Goal: Task Accomplishment & Management: Complete application form

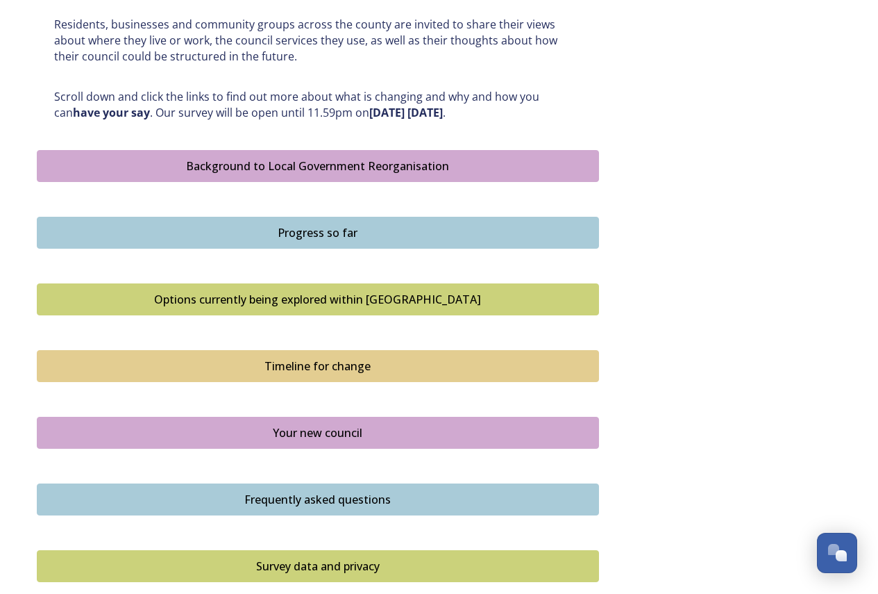
scroll to position [694, 0]
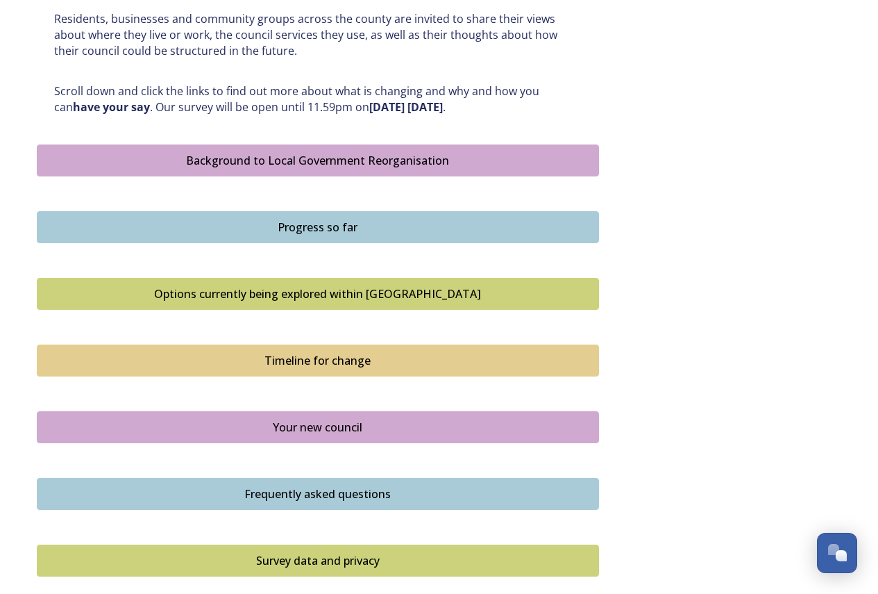
click at [376, 362] on div "Timeline for change" at bounding box center [317, 360] width 547 height 17
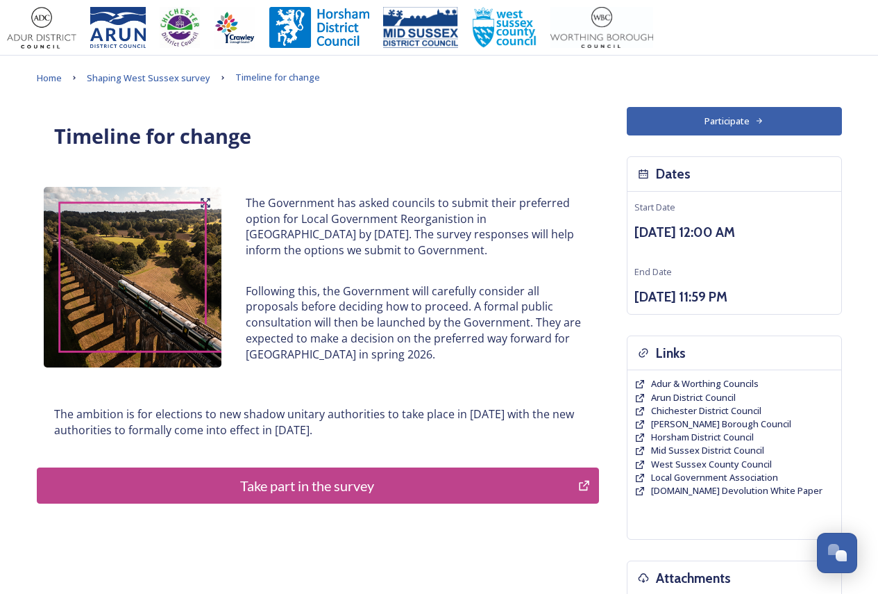
click at [326, 483] on div "Take part in the survey" at bounding box center [307, 485] width 527 height 21
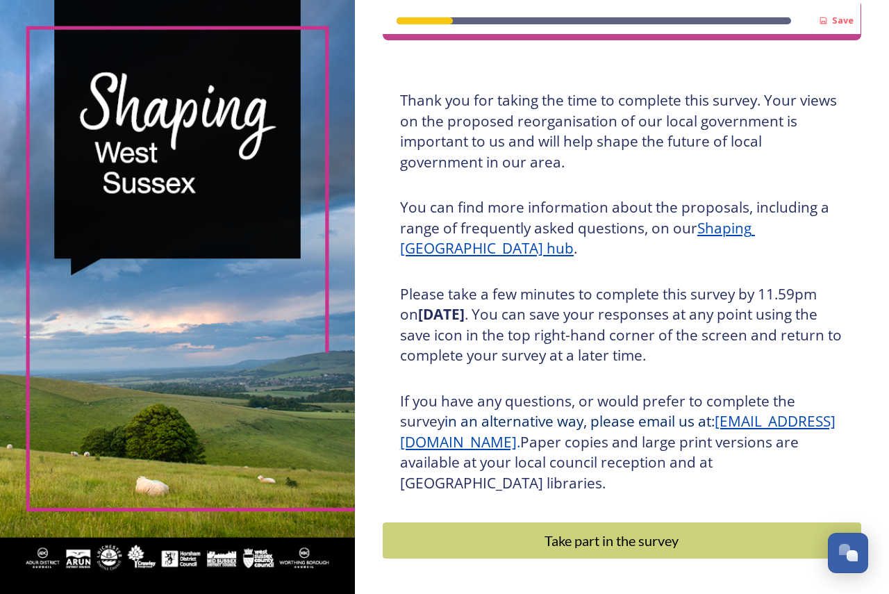
scroll to position [94, 0]
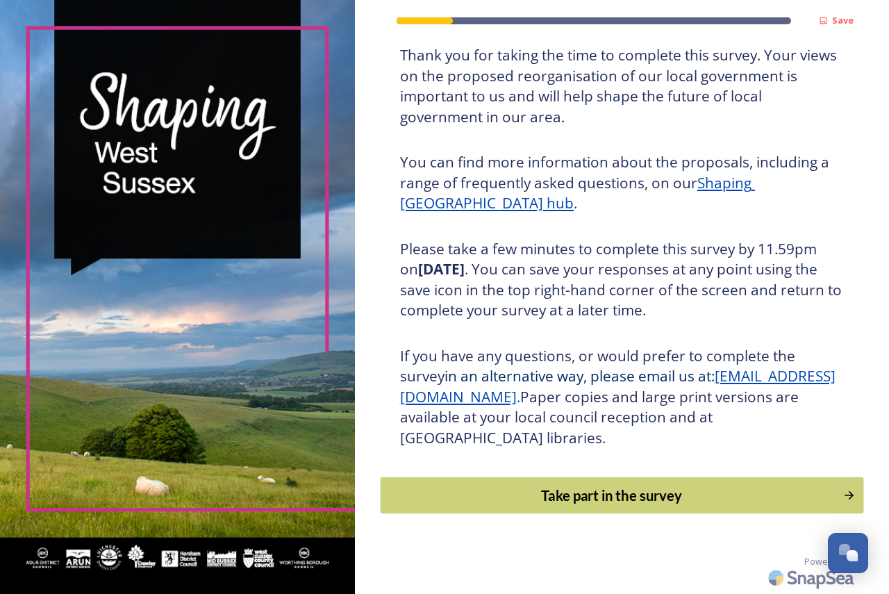
click at [648, 498] on div "Take part in the survey" at bounding box center [611, 495] width 447 height 21
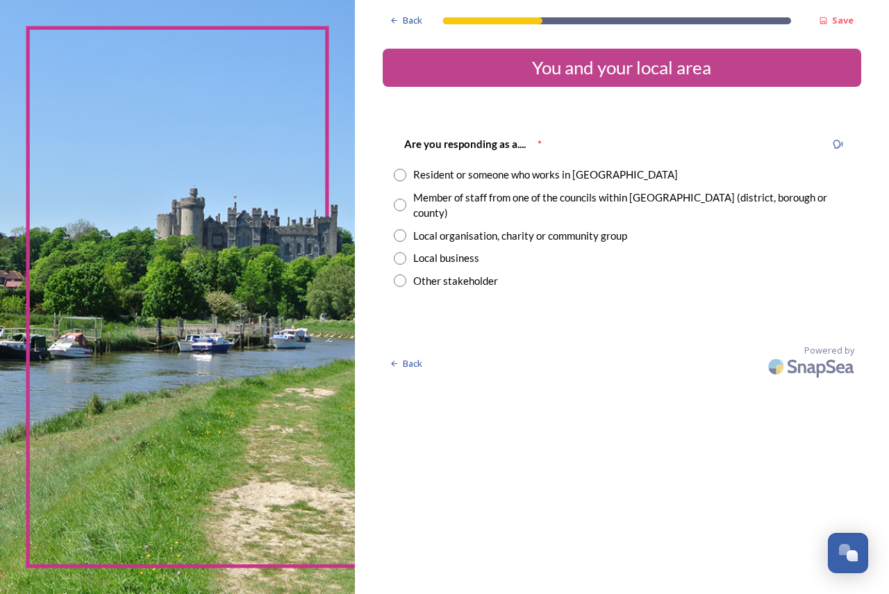
click at [396, 174] on input "radio" at bounding box center [400, 175] width 12 height 12
radio input "true"
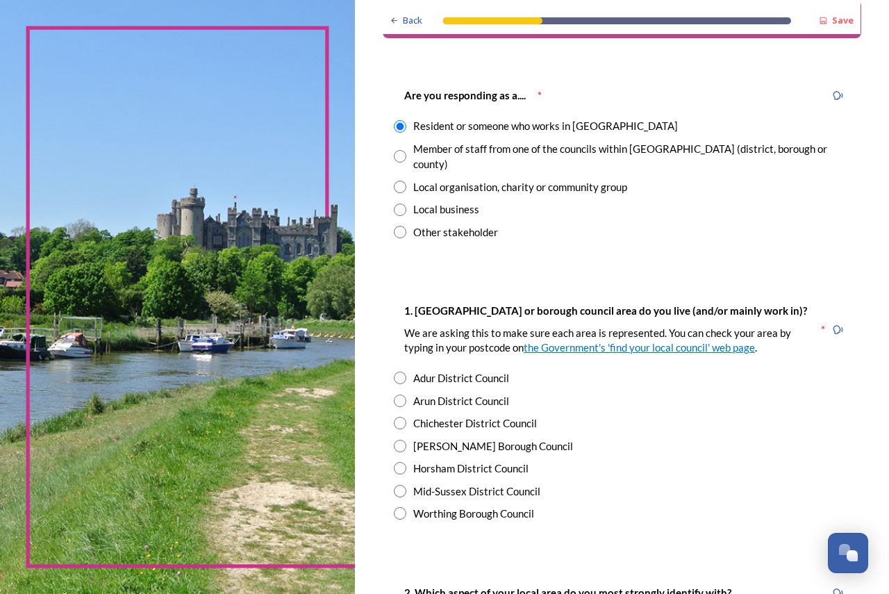
scroll to position [139, 0]
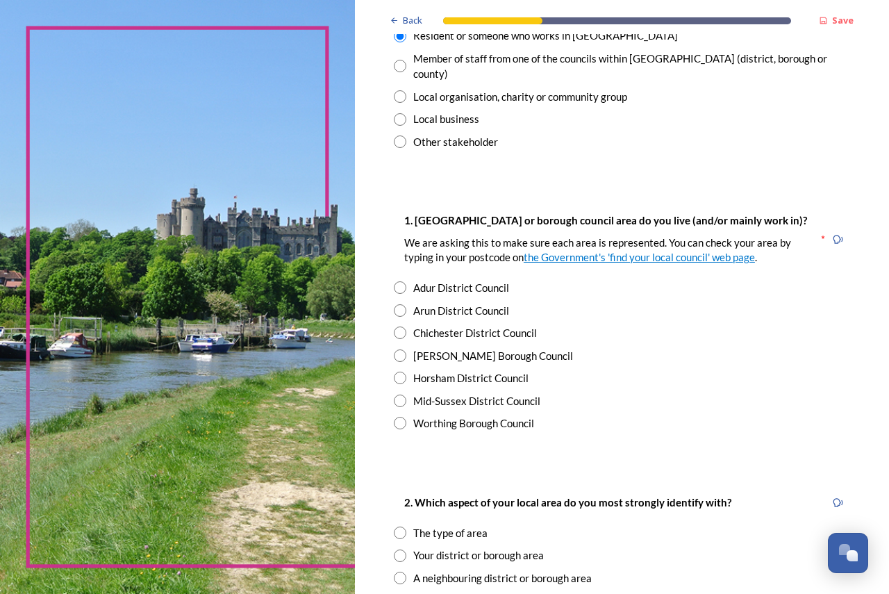
click at [399, 349] on input "radio" at bounding box center [400, 355] width 12 height 12
radio input "true"
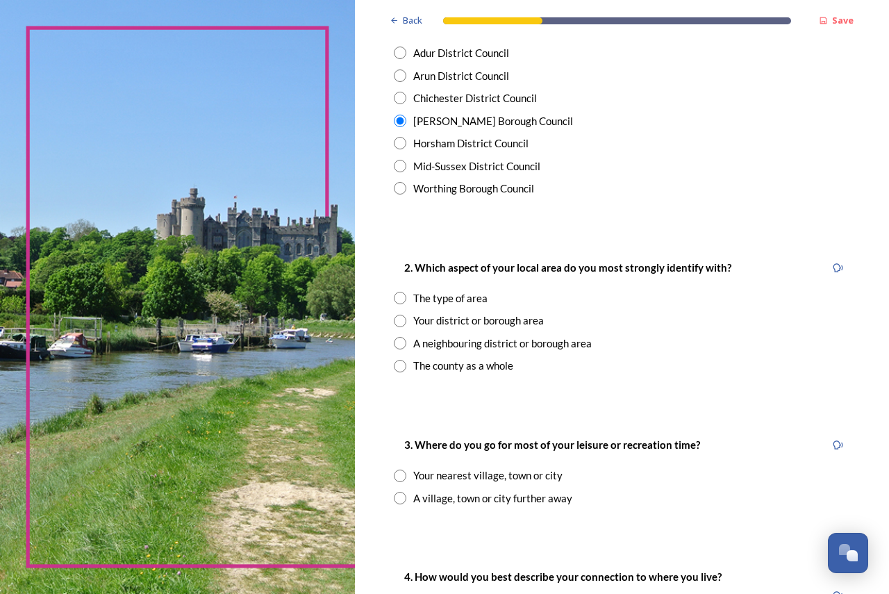
scroll to position [417, 0]
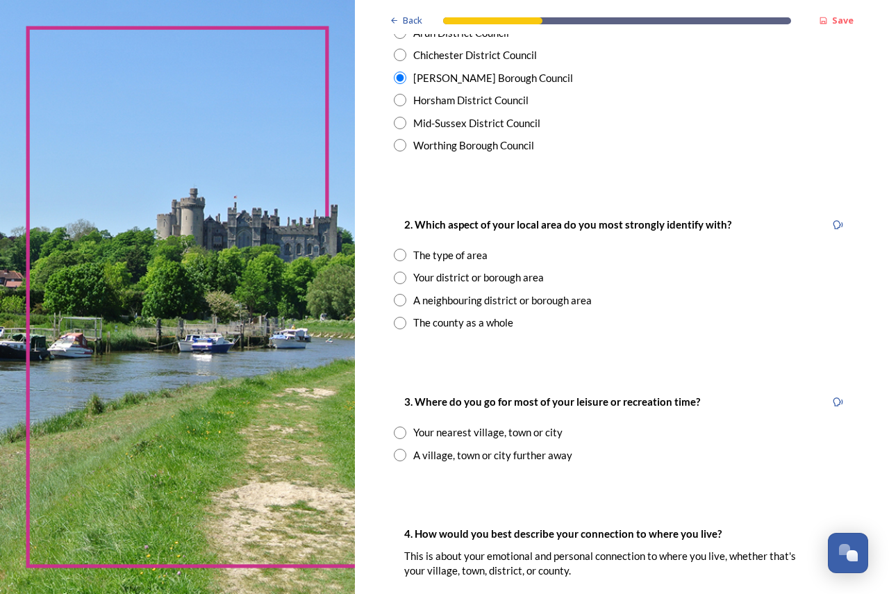
click at [397, 271] on input "radio" at bounding box center [400, 277] width 12 height 12
radio input "true"
click at [398, 426] on input "radio" at bounding box center [400, 432] width 12 height 12
radio input "true"
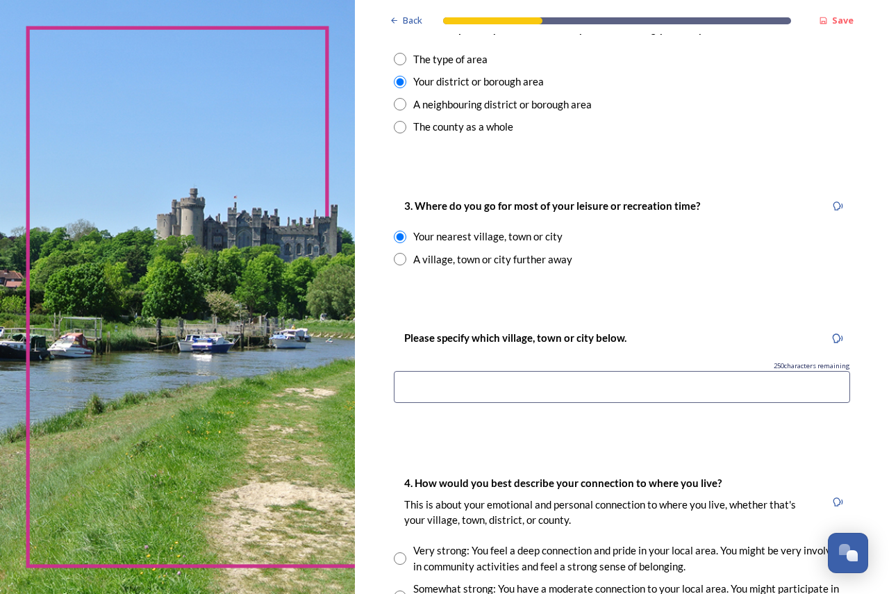
scroll to position [694, 0]
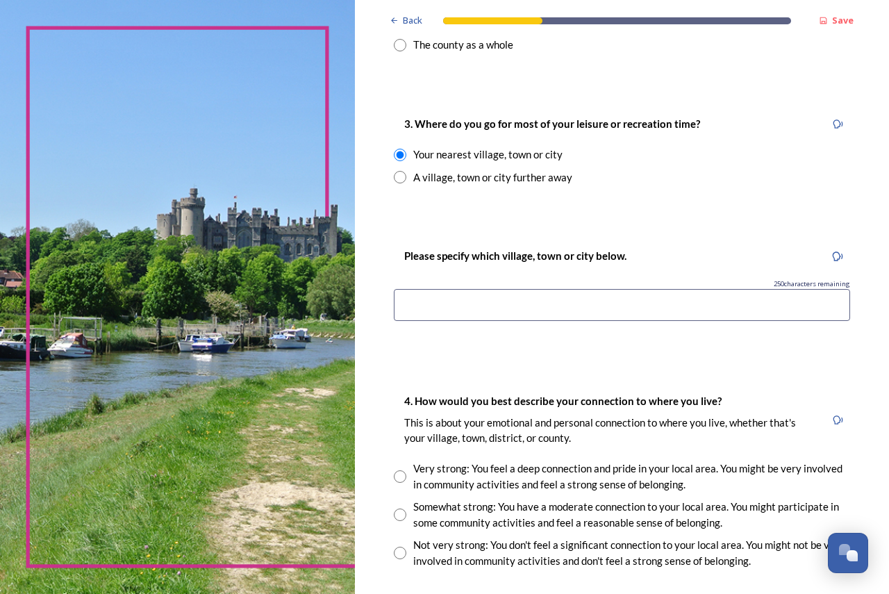
click at [412, 289] on input at bounding box center [622, 305] width 456 height 32
type input "[PERSON_NAME]"
click at [398, 470] on input "radio" at bounding box center [400, 476] width 12 height 12
radio input "true"
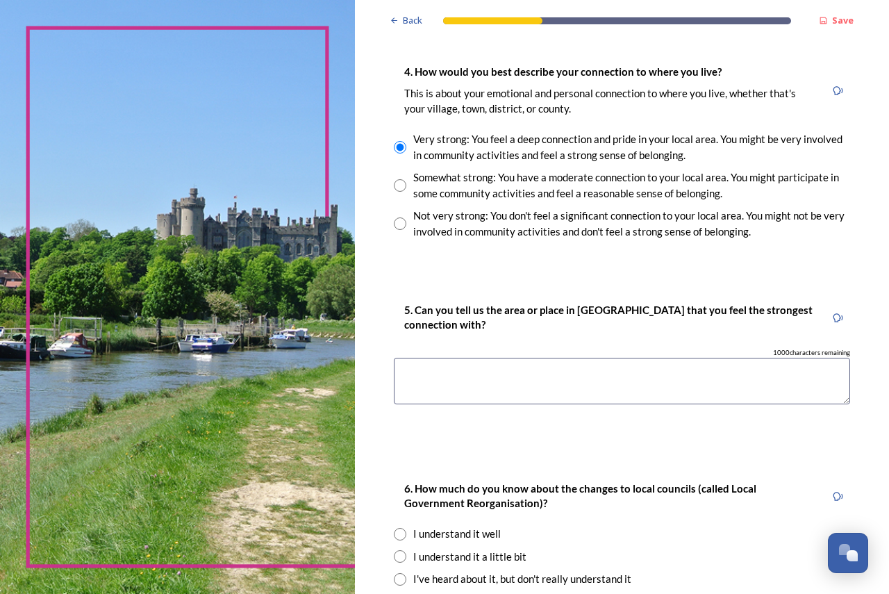
scroll to position [1041, 0]
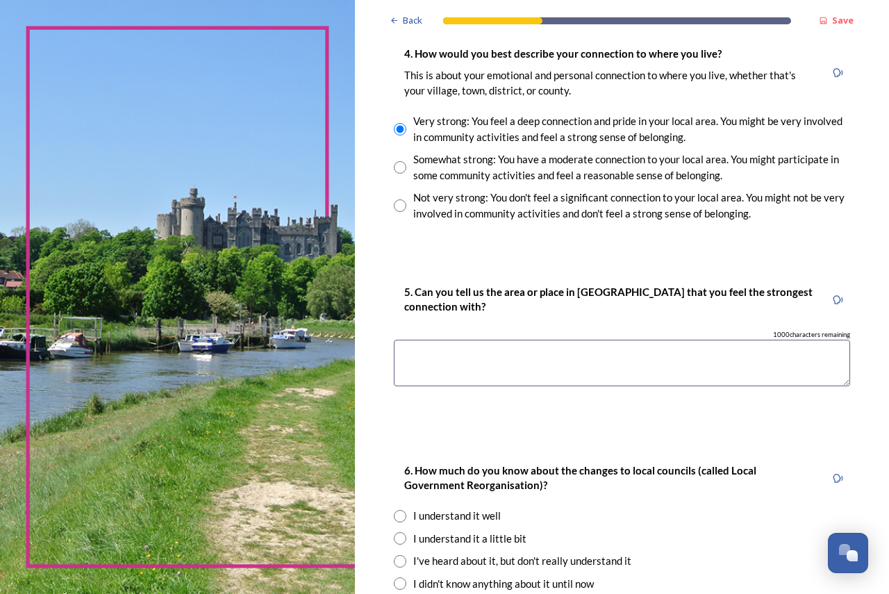
click at [425, 340] on textarea at bounding box center [622, 363] width 456 height 47
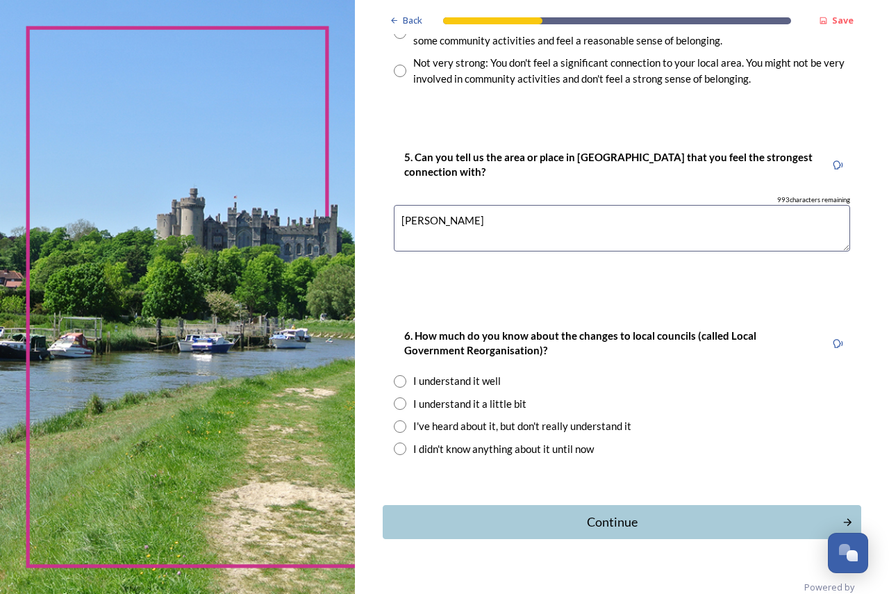
scroll to position [1187, 0]
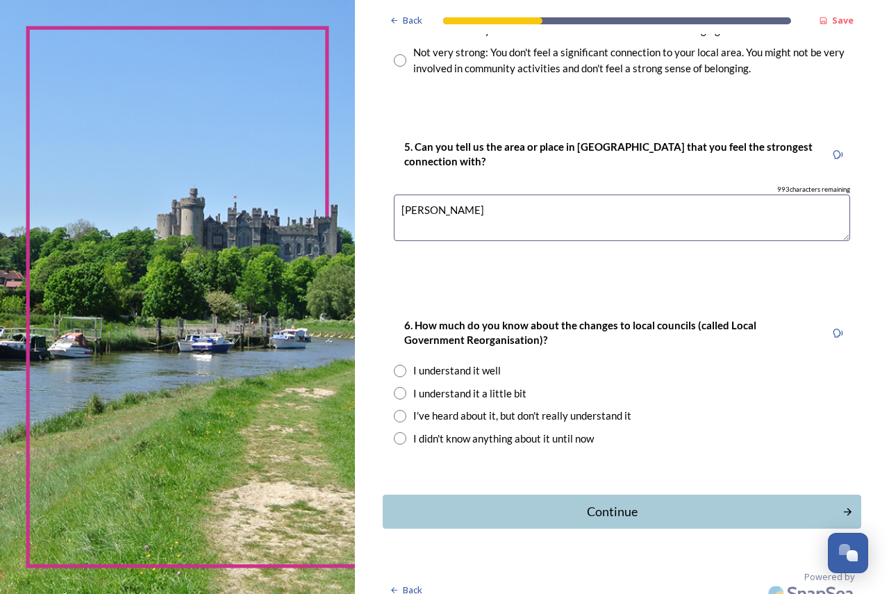
type textarea "[PERSON_NAME]"
click at [401, 432] on input "radio" at bounding box center [400, 438] width 12 height 12
radio input "true"
click at [607, 502] on div "Continue" at bounding box center [612, 511] width 449 height 19
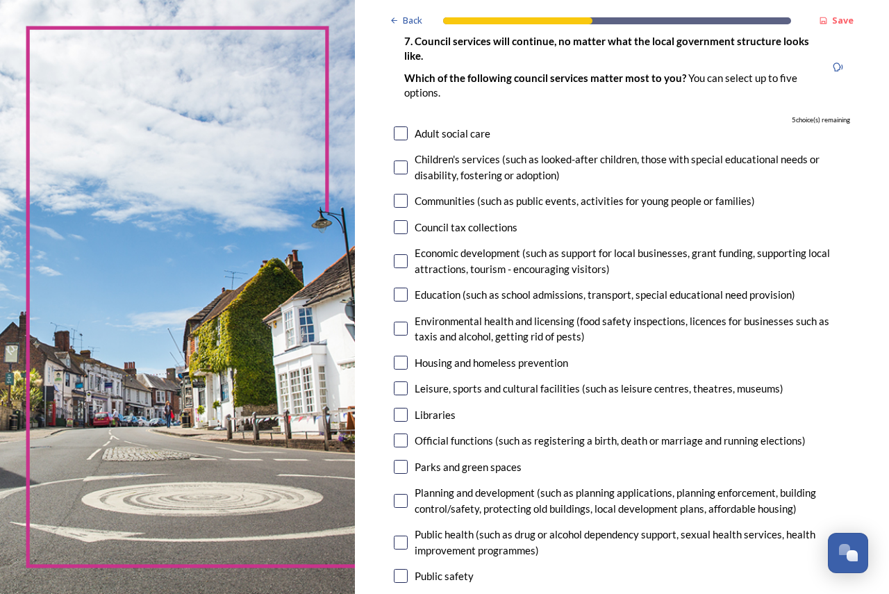
scroll to position [139, 0]
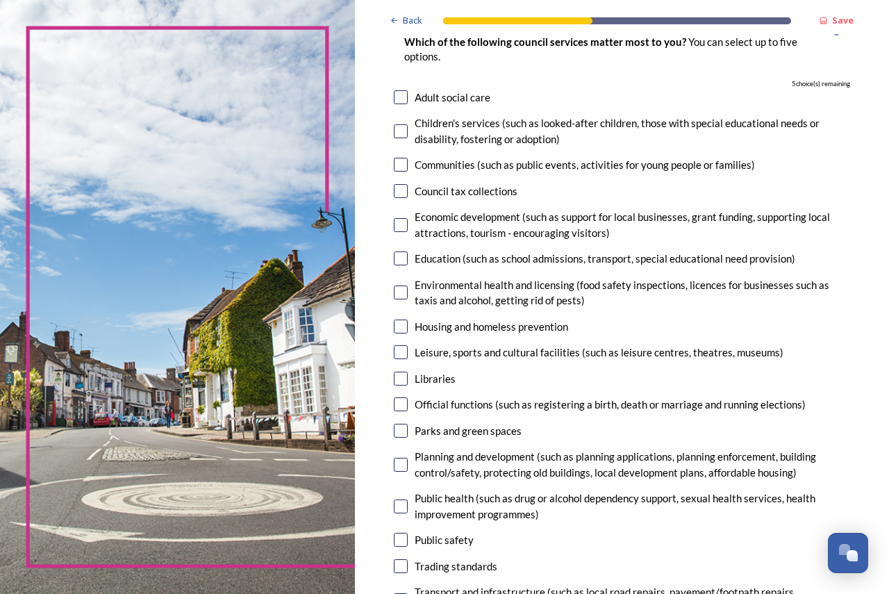
click at [401, 467] on input "checkbox" at bounding box center [401, 465] width 14 height 14
checkbox input "true"
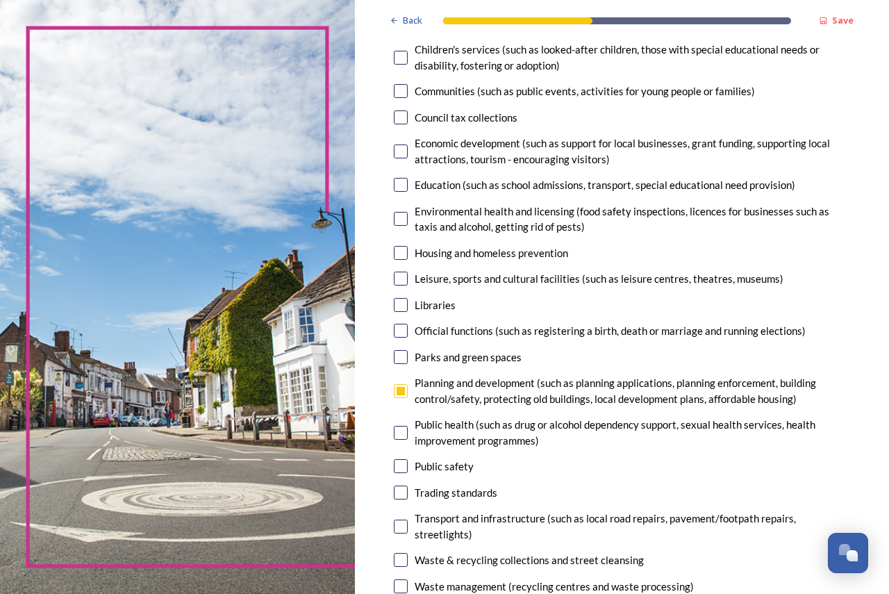
scroll to position [278, 0]
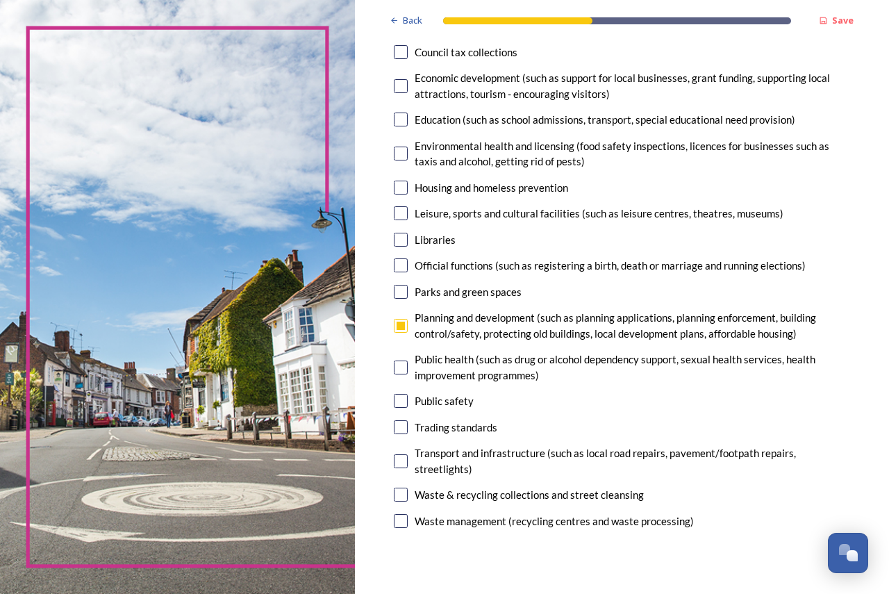
click at [397, 401] on input "checkbox" at bounding box center [401, 401] width 14 height 14
checkbox input "true"
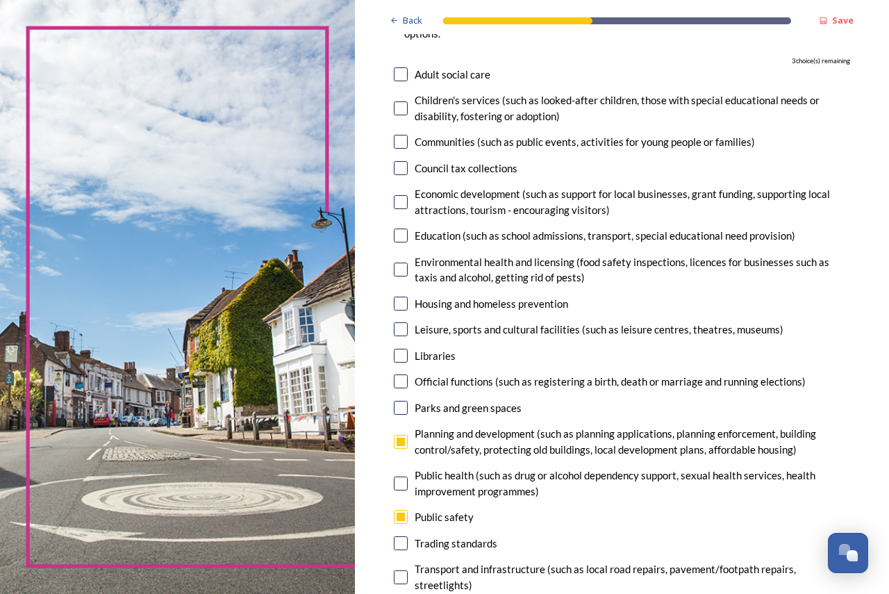
scroll to position [139, 0]
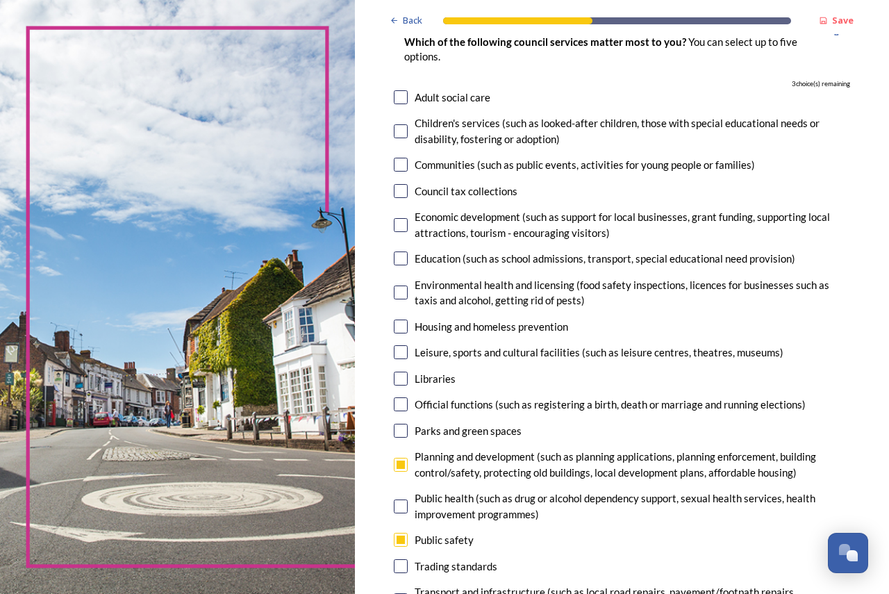
click at [403, 190] on input "checkbox" at bounding box center [401, 191] width 14 height 14
checkbox input "true"
click at [396, 221] on input "checkbox" at bounding box center [401, 225] width 14 height 14
checkbox input "true"
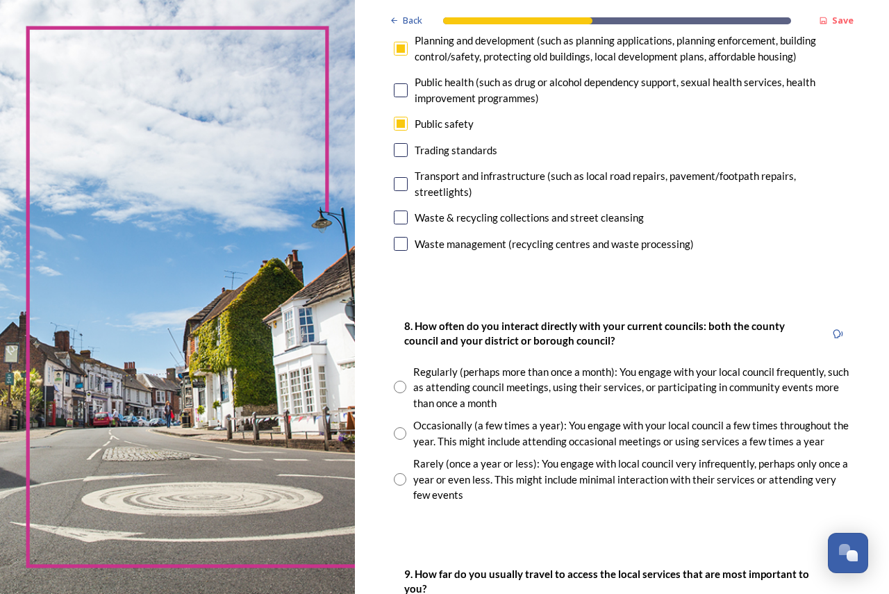
scroll to position [555, 0]
click at [401, 430] on input "radio" at bounding box center [400, 432] width 12 height 12
radio input "true"
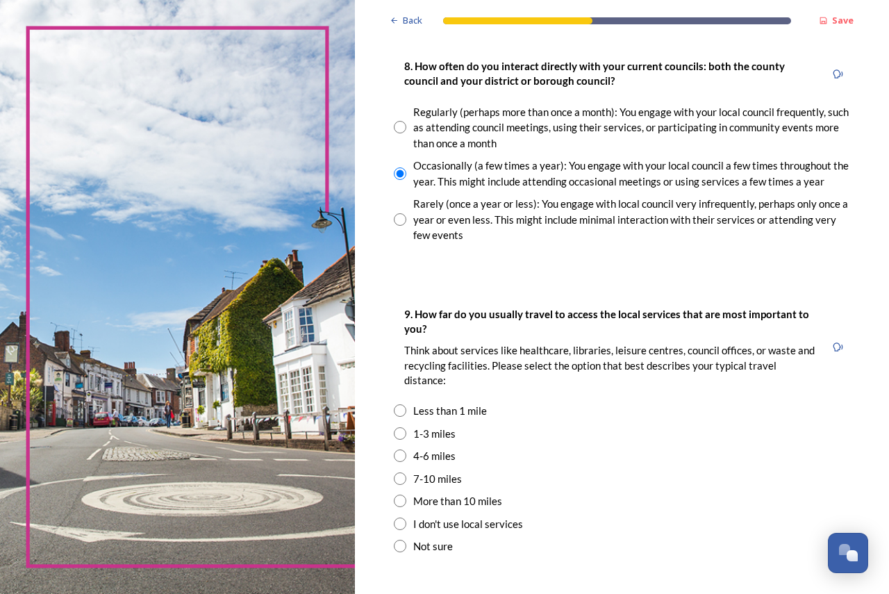
scroll to position [833, 0]
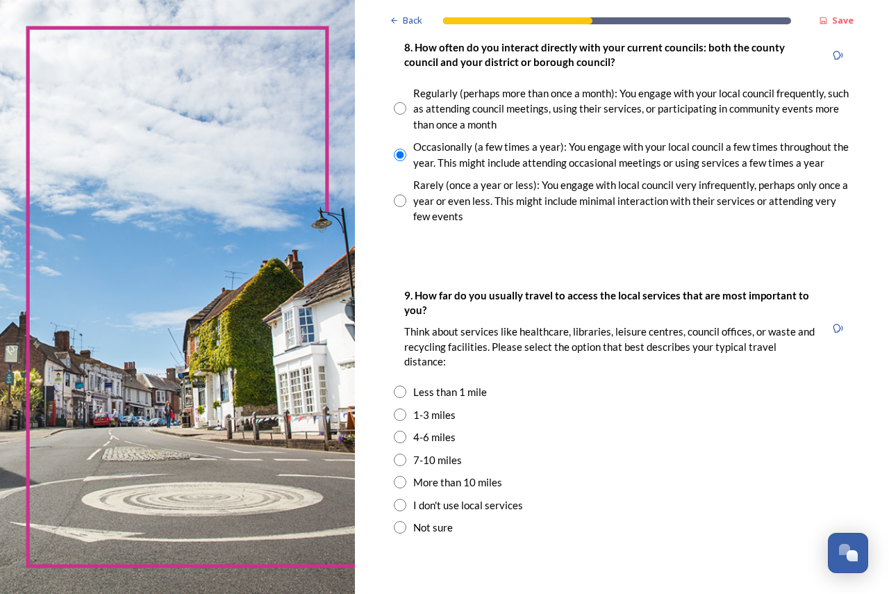
click at [405, 414] on input "radio" at bounding box center [400, 414] width 12 height 12
radio input "true"
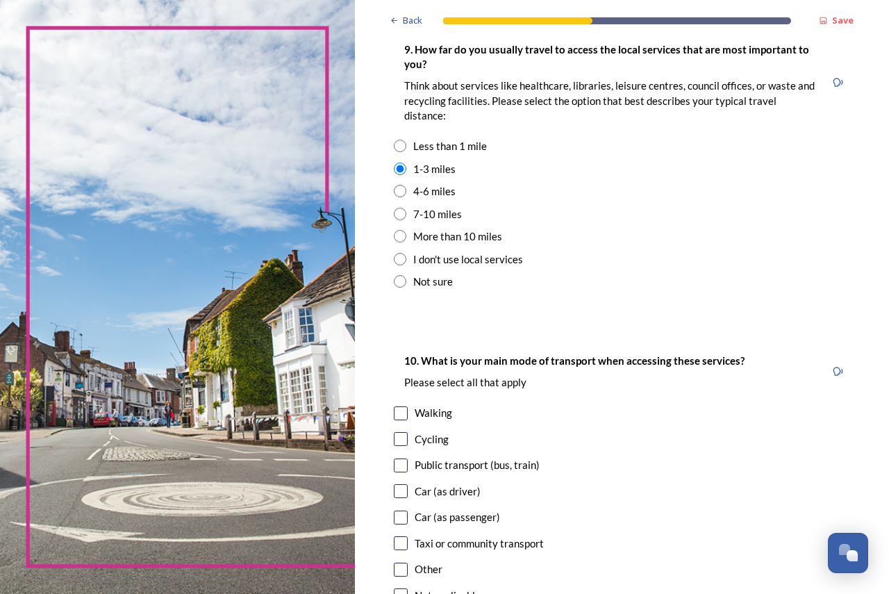
scroll to position [1111, 0]
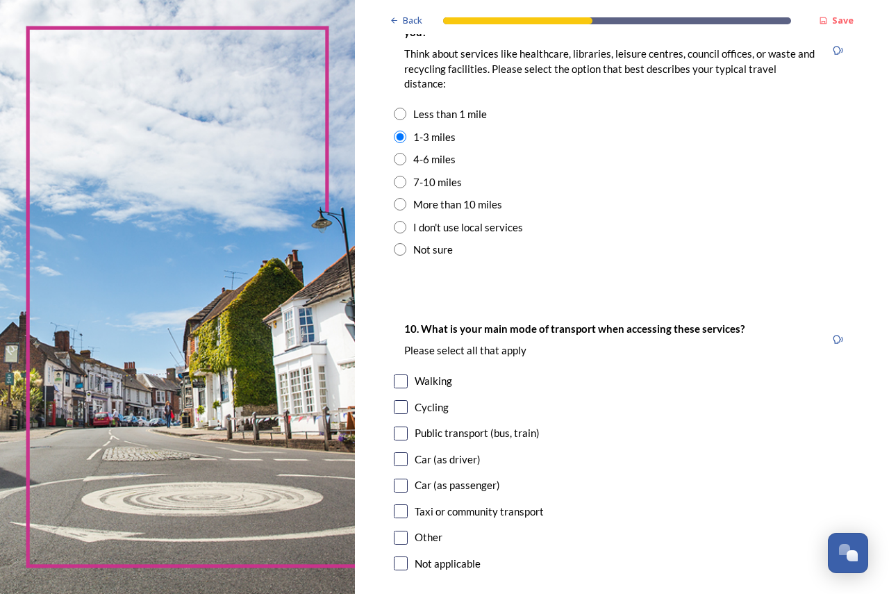
click at [397, 460] on input "checkbox" at bounding box center [401, 459] width 14 height 14
checkbox input "true"
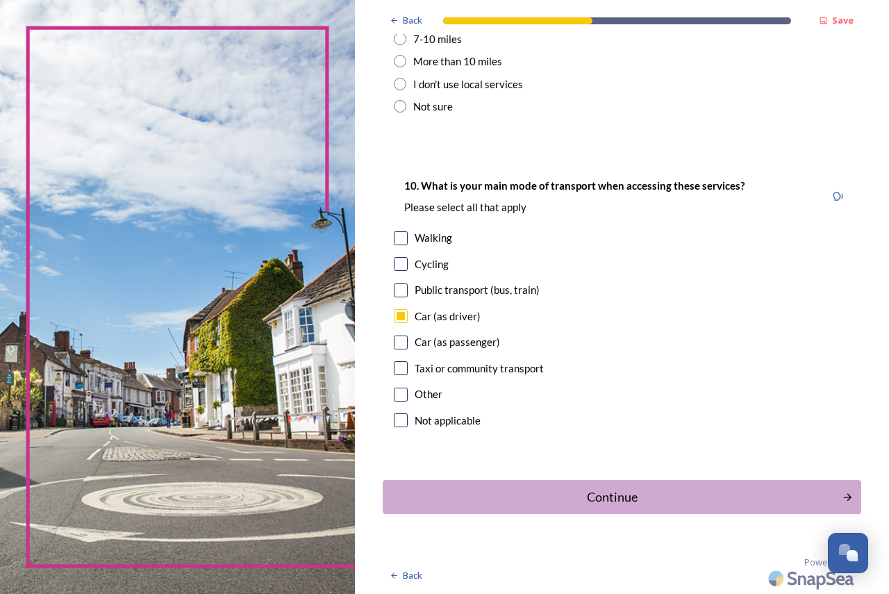
scroll to position [1255, 0]
click at [600, 489] on div "Continue" at bounding box center [612, 496] width 449 height 19
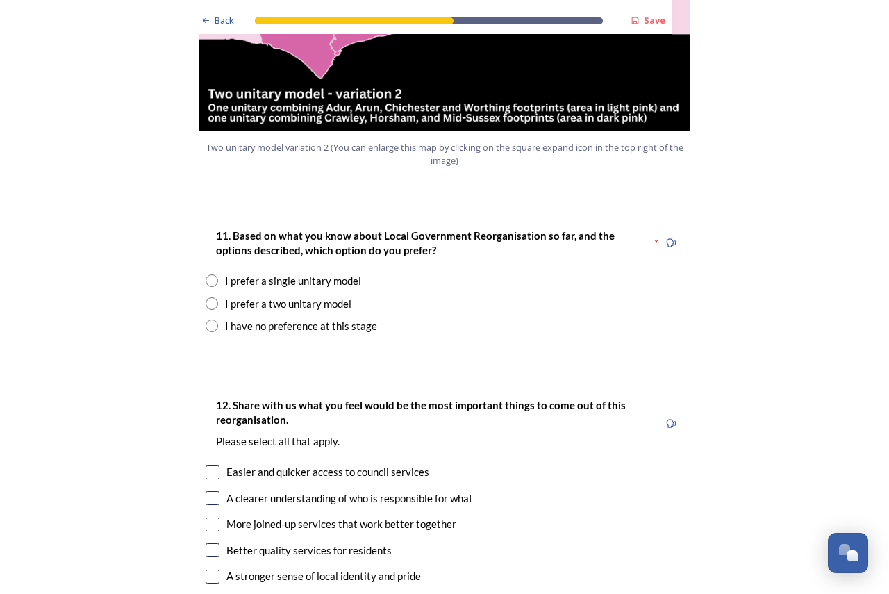
scroll to position [1736, 0]
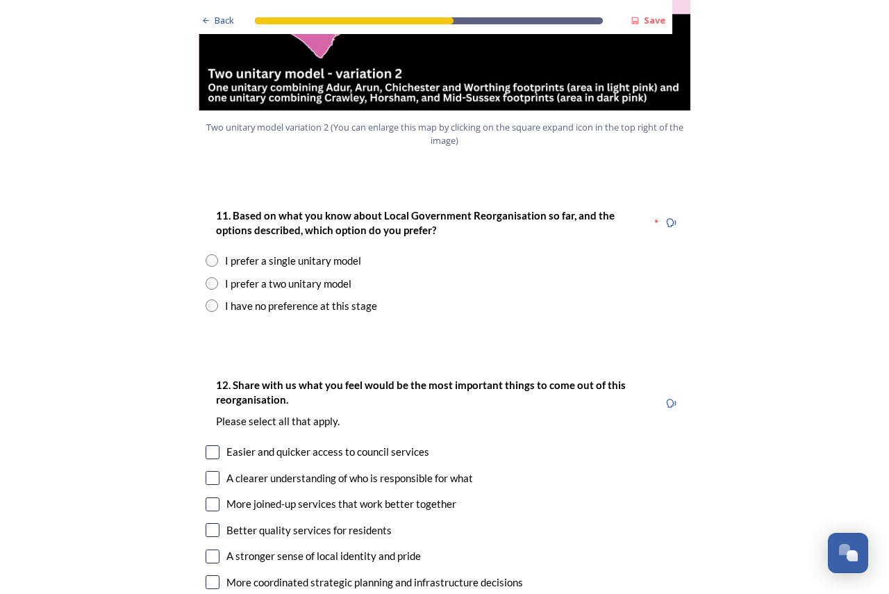
click at [210, 277] on input "radio" at bounding box center [212, 283] width 12 height 12
radio input "true"
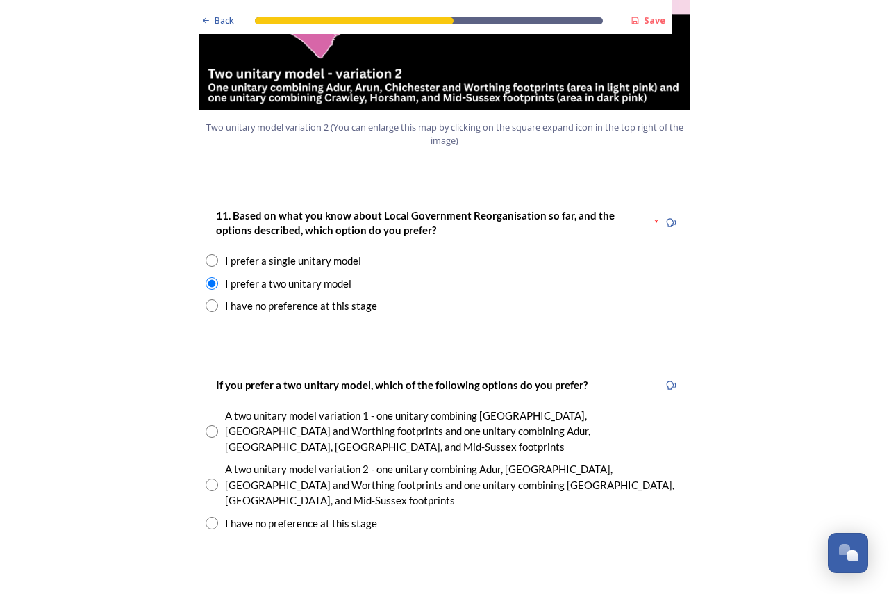
click at [212, 478] on input "radio" at bounding box center [212, 484] width 12 height 12
radio input "true"
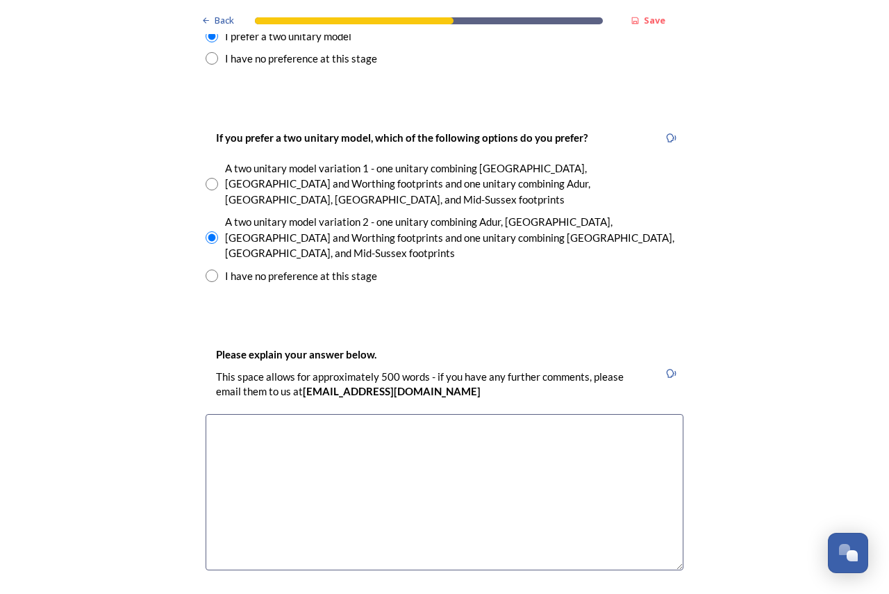
scroll to position [2013, 0]
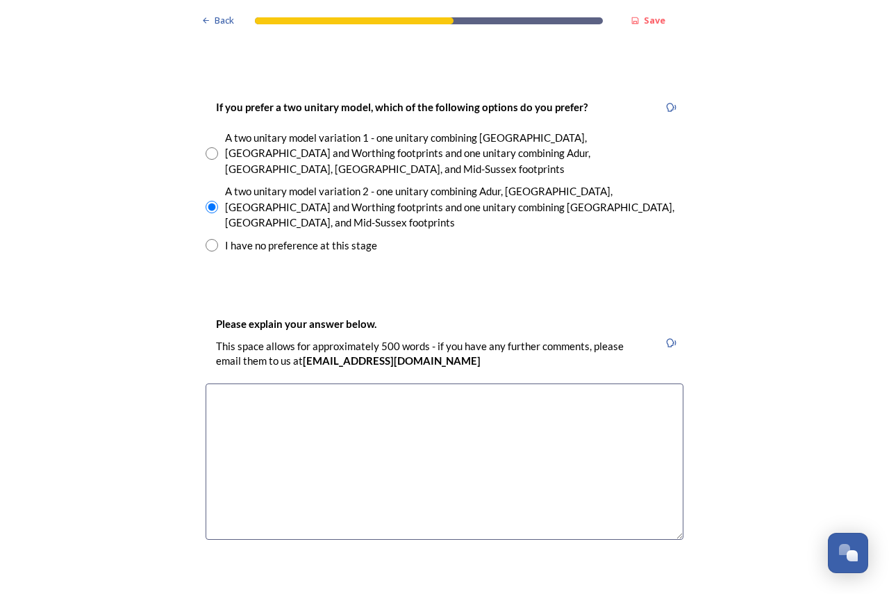
drag, startPoint x: 229, startPoint y: 335, endPoint x: 228, endPoint y: 346, distance: 11.8
click at [230, 383] on textarea at bounding box center [445, 461] width 478 height 156
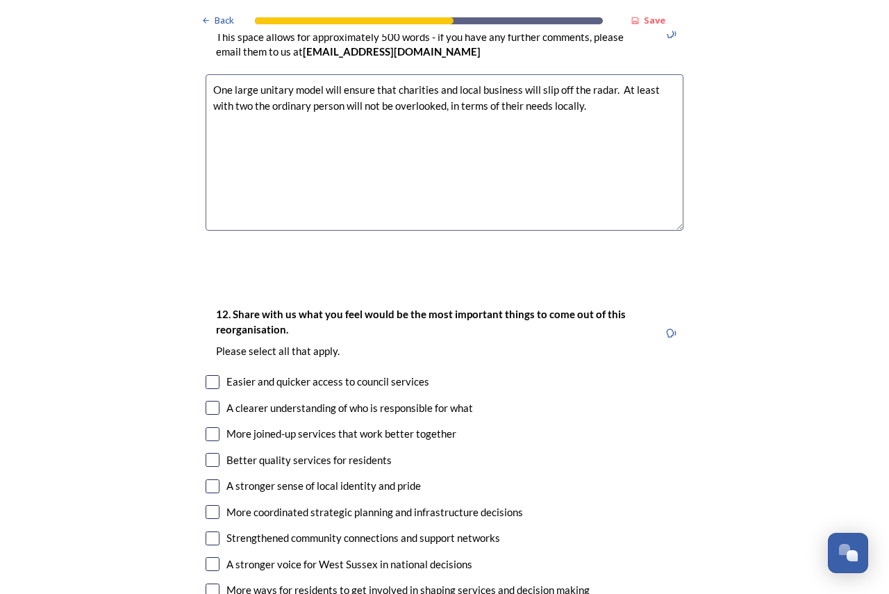
scroll to position [2361, 0]
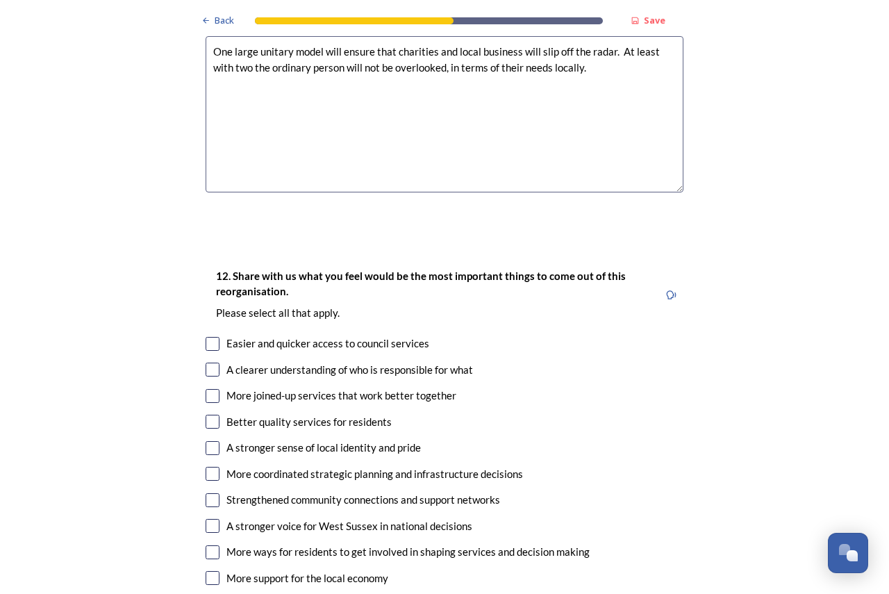
type textarea "One large unitary model will ensure that charities and local business will slip…"
click at [209, 593] on input "checkbox" at bounding box center [213, 604] width 14 height 14
checkbox input "true"
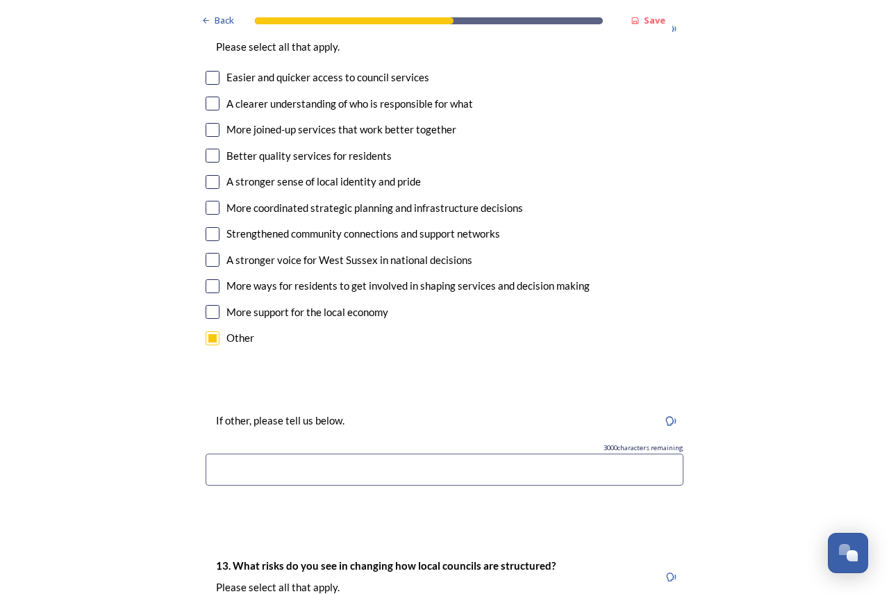
scroll to position [2638, 0]
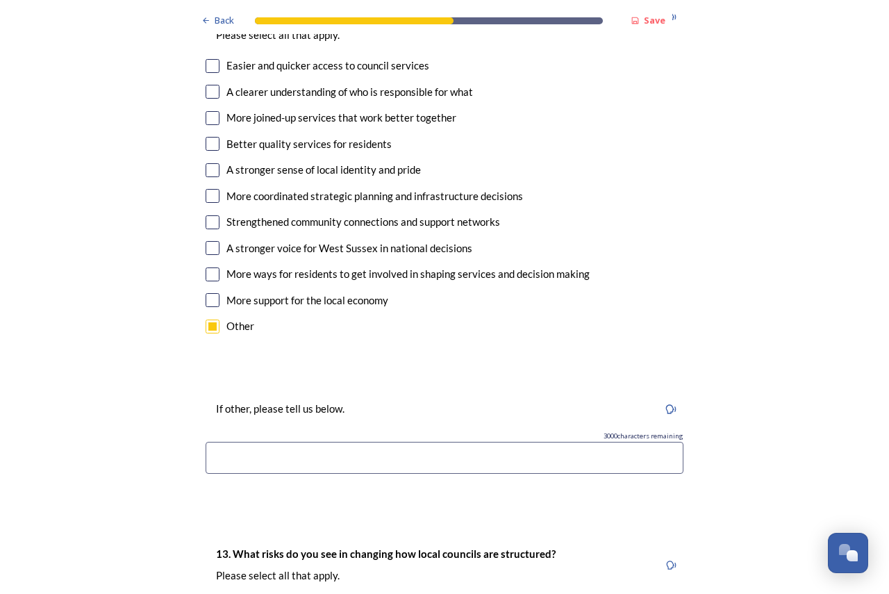
click at [217, 442] on input at bounding box center [445, 458] width 478 height 32
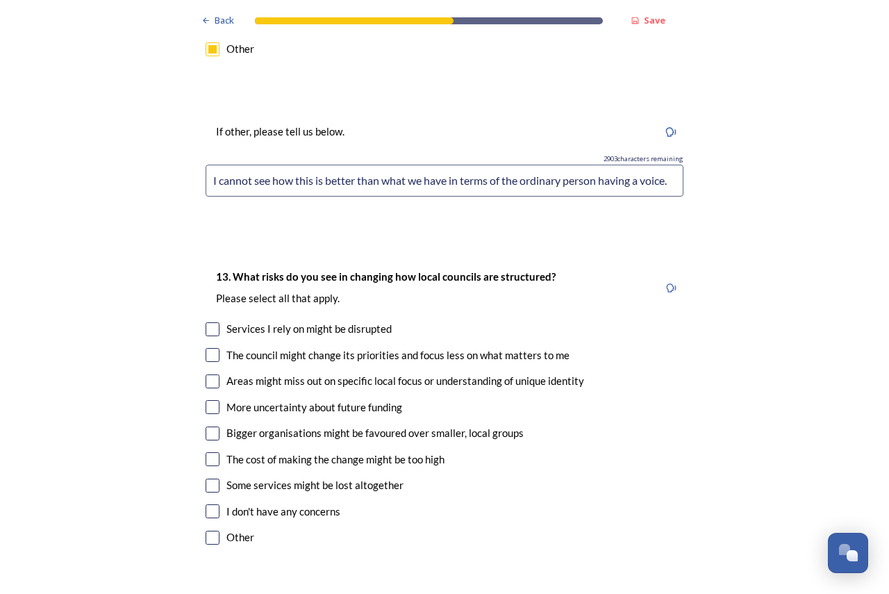
scroll to position [2916, 0]
type input "I cannot see how this is better than what we have in terms of the ordinary pers…"
click at [207, 399] on input "checkbox" at bounding box center [213, 406] width 14 height 14
checkbox input "true"
click at [210, 374] on input "checkbox" at bounding box center [213, 381] width 14 height 14
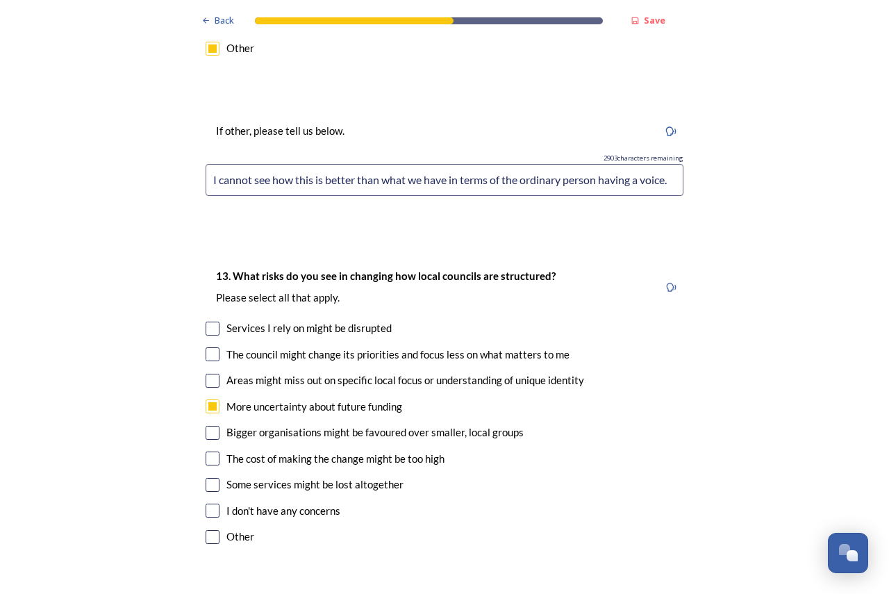
checkbox input "true"
click at [206, 347] on input "checkbox" at bounding box center [213, 354] width 14 height 14
checkbox input "true"
click at [210, 426] on input "checkbox" at bounding box center [213, 433] width 14 height 14
checkbox input "true"
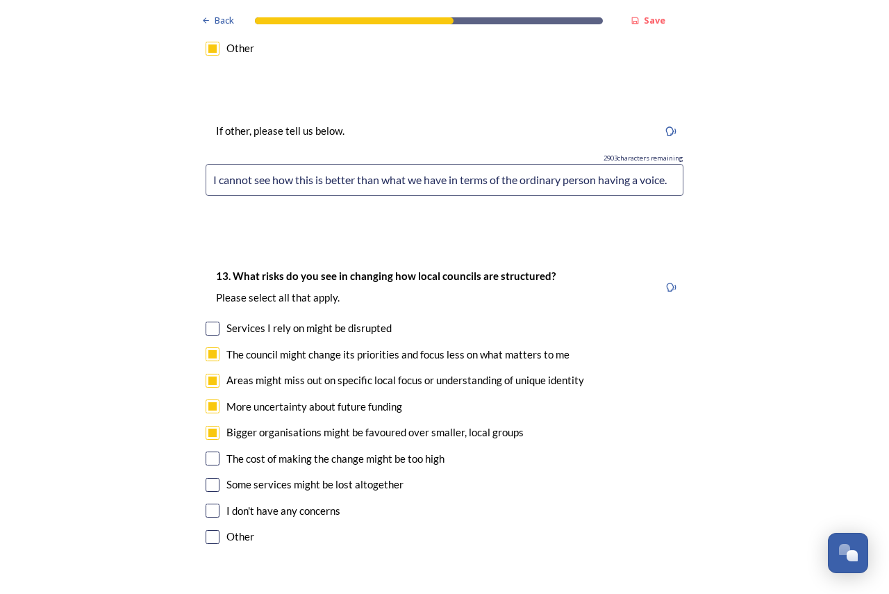
click at [208, 451] on input "checkbox" at bounding box center [213, 458] width 14 height 14
checkbox input "true"
click at [207, 478] on input "checkbox" at bounding box center [213, 485] width 14 height 14
checkbox input "true"
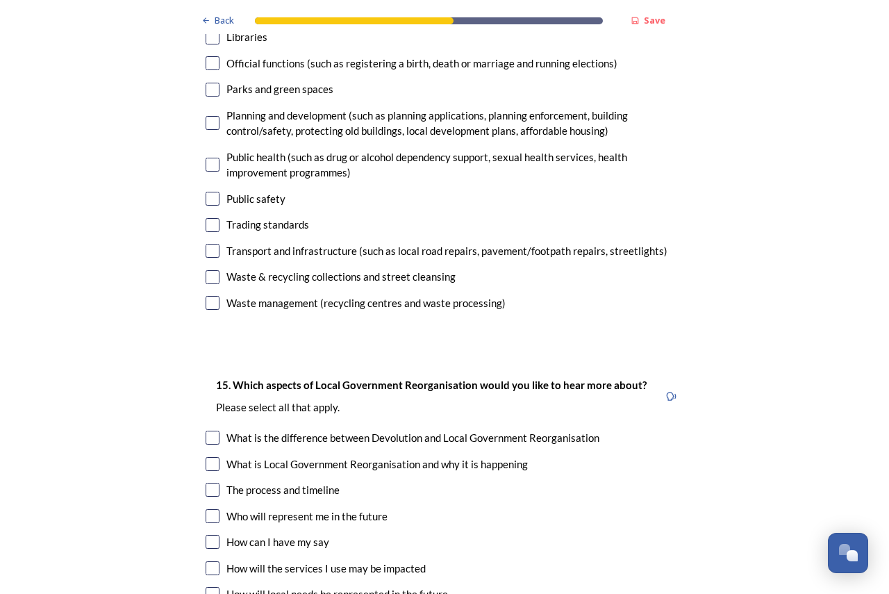
scroll to position [3957, 0]
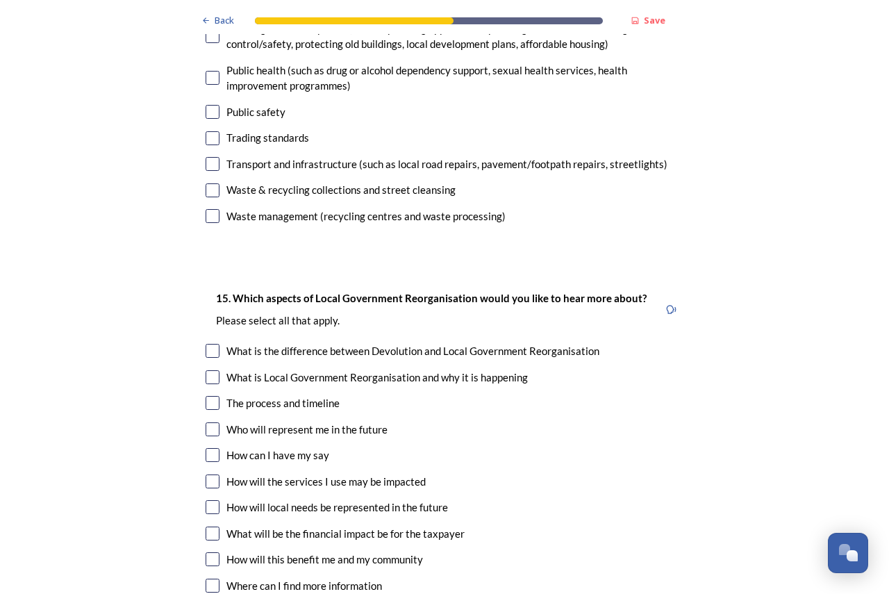
click at [206, 344] on input "checkbox" at bounding box center [213, 351] width 14 height 14
checkbox input "true"
click at [206, 370] on input "checkbox" at bounding box center [213, 377] width 14 height 14
checkbox input "true"
click at [208, 396] on input "checkbox" at bounding box center [213, 403] width 14 height 14
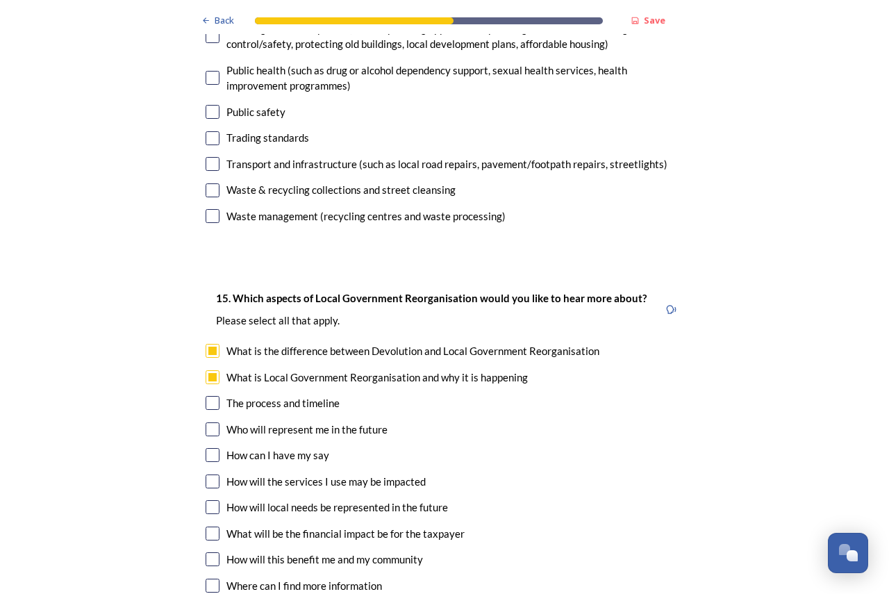
checkbox input "true"
click at [208, 500] on input "checkbox" at bounding box center [213, 507] width 14 height 14
checkbox input "true"
click at [206, 526] on input "checkbox" at bounding box center [213, 533] width 14 height 14
checkbox input "true"
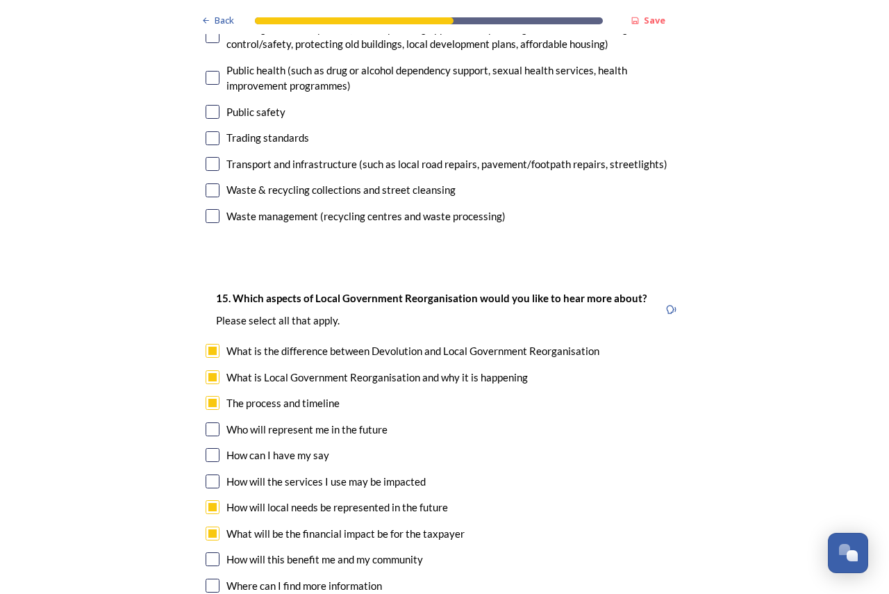
click at [210, 552] on input "checkbox" at bounding box center [213, 559] width 14 height 14
checkbox input "true"
click at [211, 578] on input "checkbox" at bounding box center [213, 585] width 14 height 14
checkbox input "true"
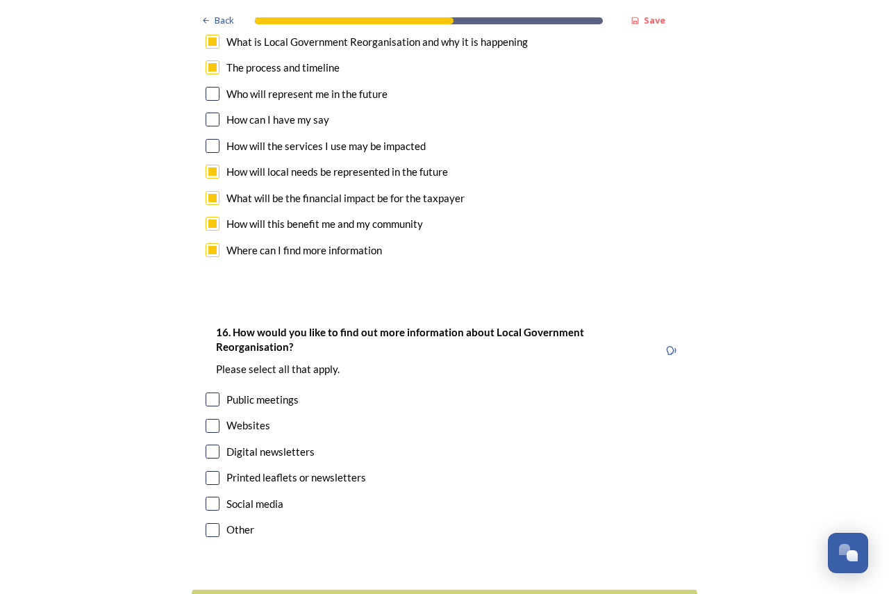
scroll to position [4305, 0]
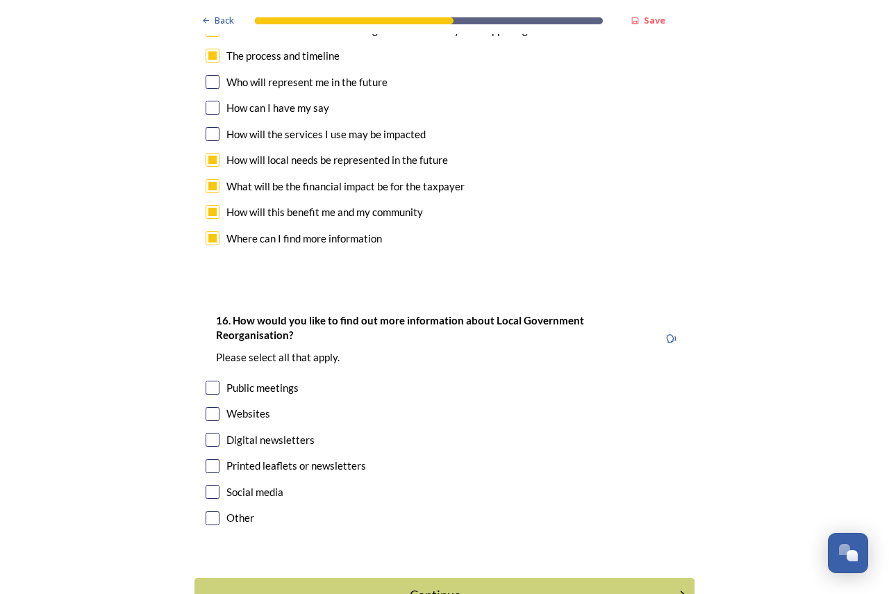
click at [215, 432] on div "Digital newsletters" at bounding box center [445, 440] width 478 height 16
checkbox input "true"
click at [211, 459] on input "checkbox" at bounding box center [213, 466] width 14 height 14
checkbox input "true"
click at [420, 585] on div "Continue" at bounding box center [435, 594] width 470 height 19
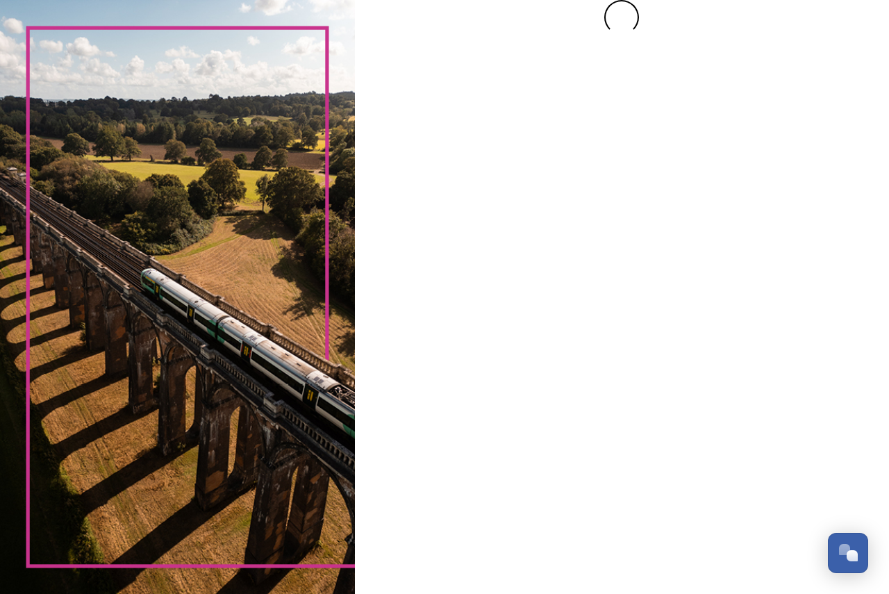
scroll to position [0, 0]
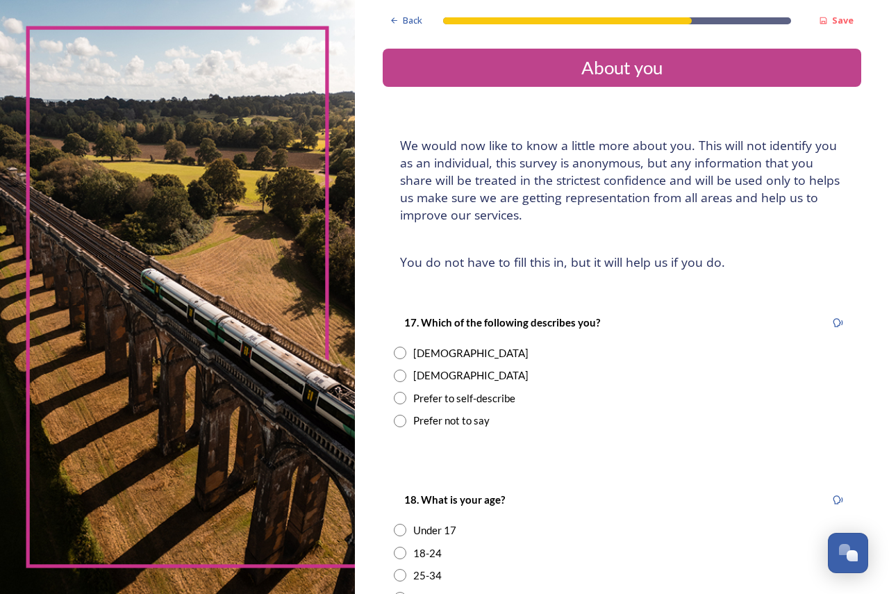
click at [394, 353] on input "radio" at bounding box center [400, 352] width 12 height 12
radio input "true"
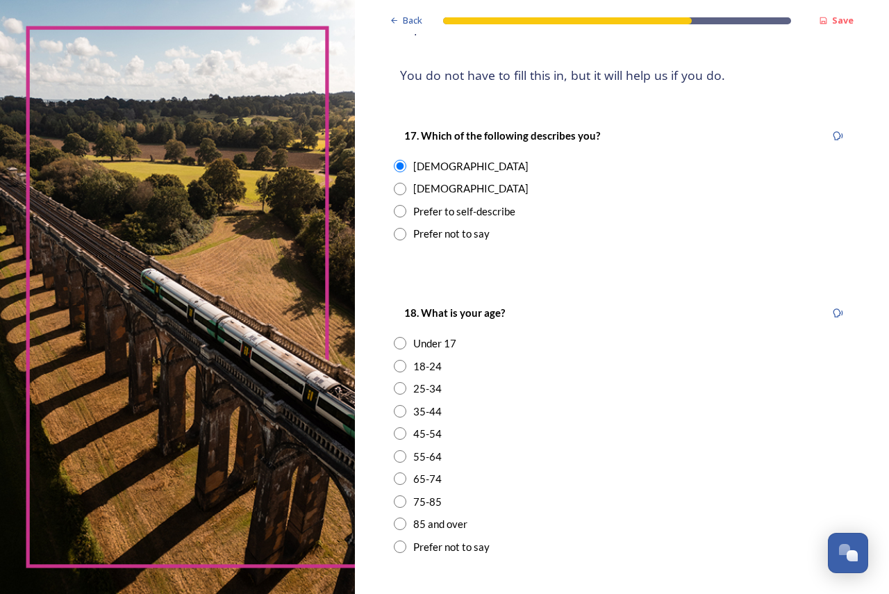
scroll to position [208, 0]
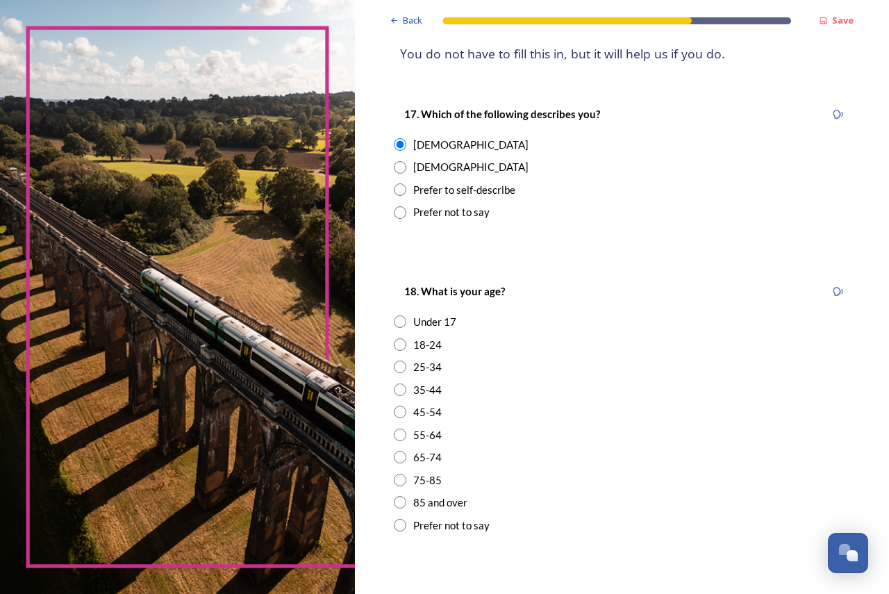
click at [394, 433] on input "radio" at bounding box center [400, 434] width 12 height 12
radio input "true"
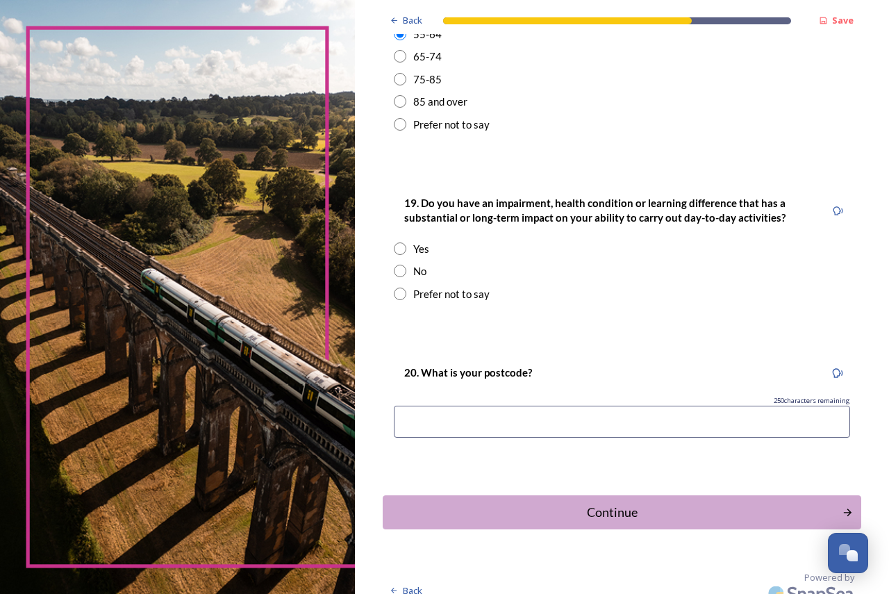
scroll to position [625, 0]
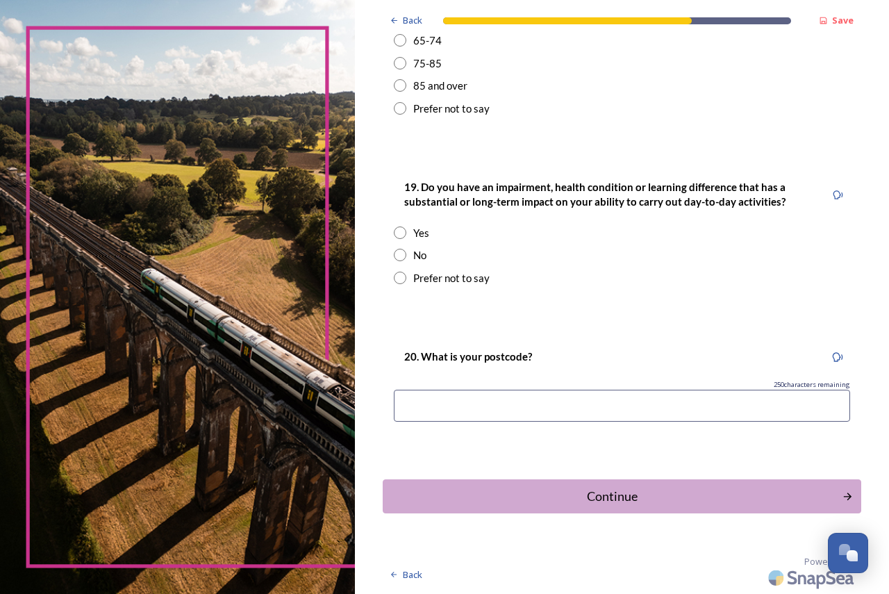
click at [396, 255] on input "radio" at bounding box center [400, 255] width 12 height 12
radio input "true"
click at [425, 396] on input at bounding box center [622, 405] width 456 height 32
type input "RH11 0HE"
click at [628, 492] on div "Continue" at bounding box center [612, 496] width 449 height 19
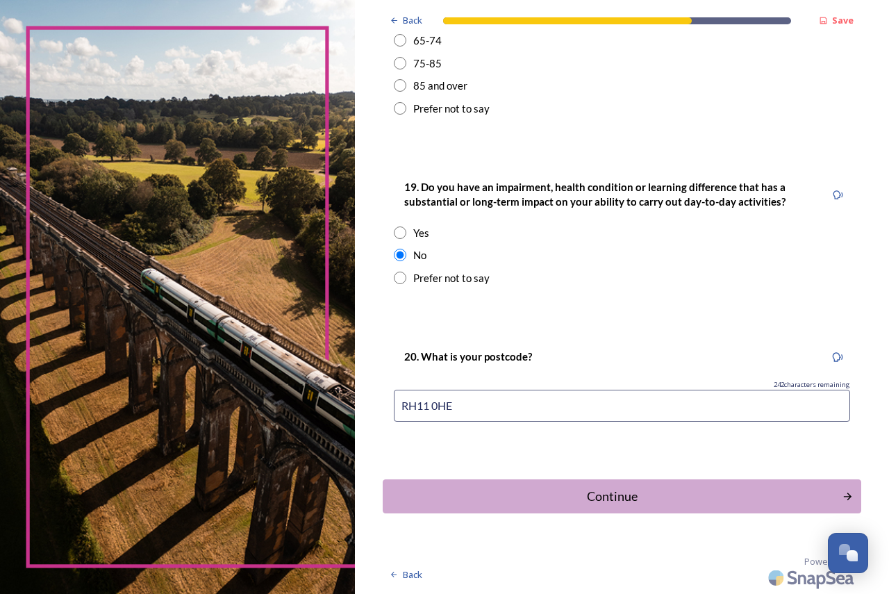
scroll to position [0, 0]
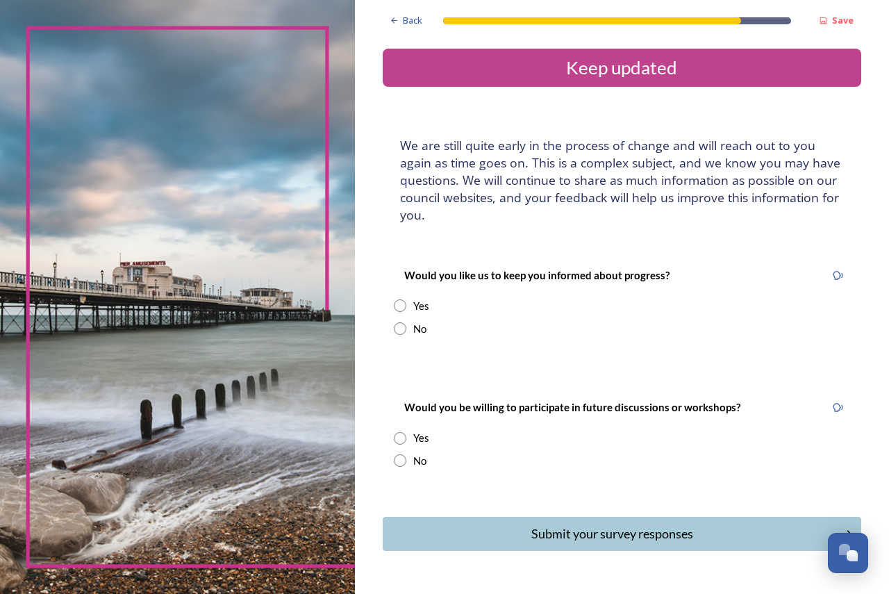
click at [399, 304] on input "radio" at bounding box center [400, 305] width 12 height 12
radio input "true"
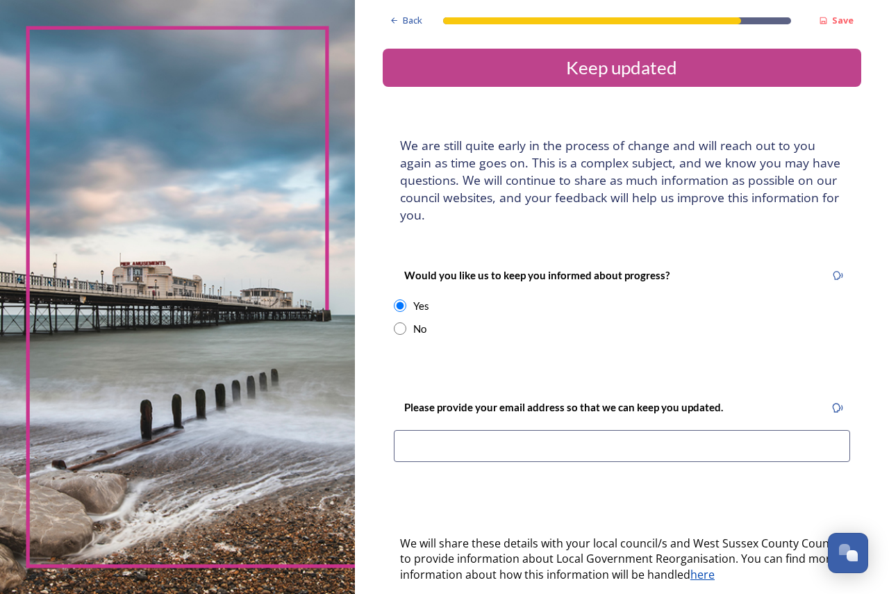
click at [460, 449] on input at bounding box center [622, 446] width 456 height 32
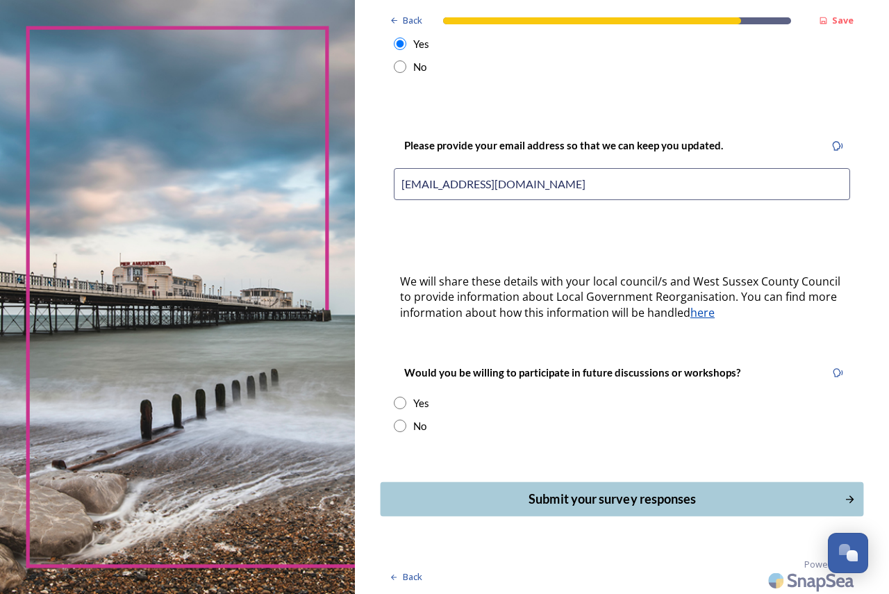
scroll to position [265, 0]
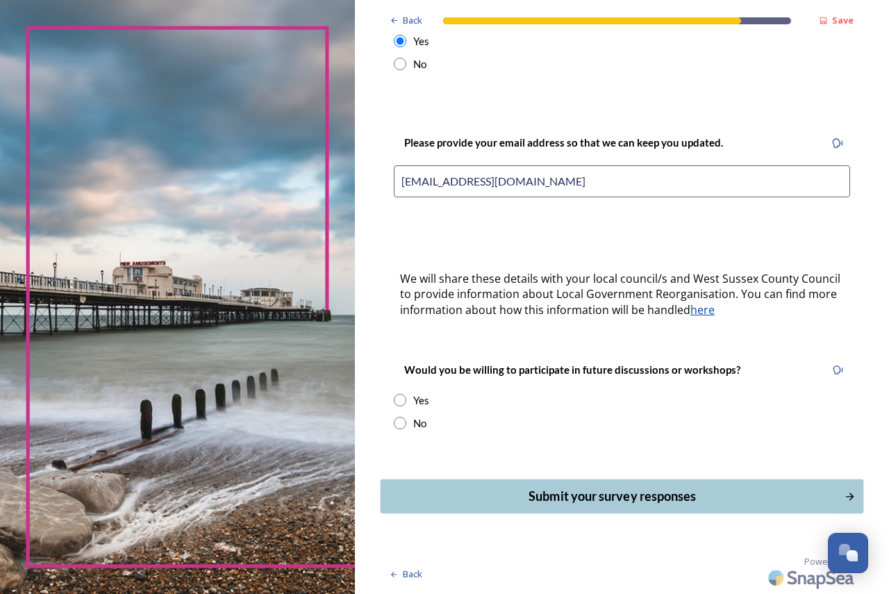
type input "[EMAIL_ADDRESS][DOMAIN_NAME]"
click at [560, 494] on div "Submit your survey responses" at bounding box center [612, 496] width 449 height 19
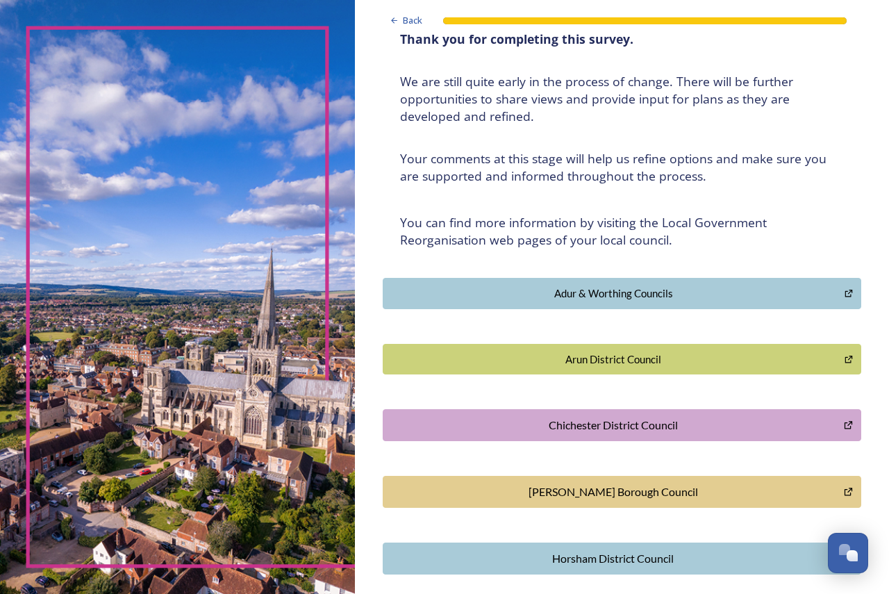
scroll to position [208, 0]
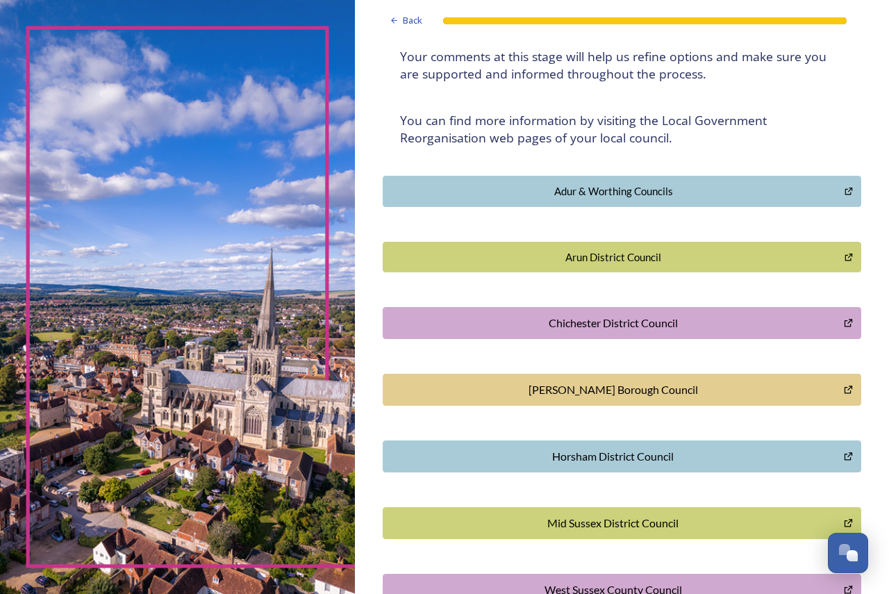
click at [582, 388] on div "[PERSON_NAME] Borough Council" at bounding box center [613, 389] width 446 height 17
